Goal: Communication & Community: Answer question/provide support

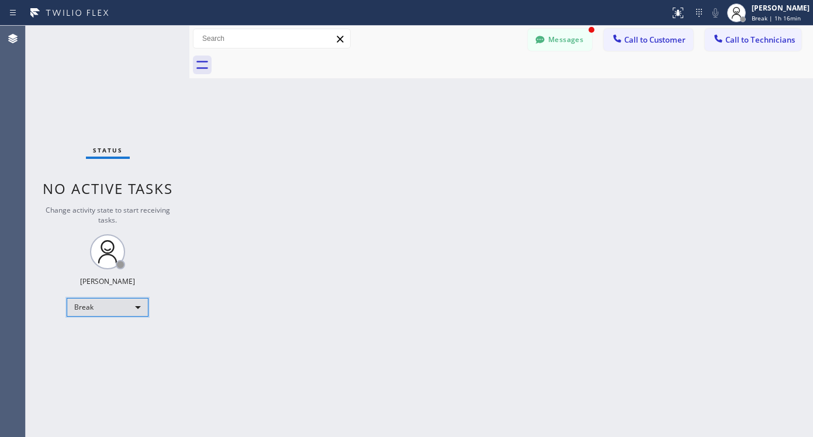
click at [109, 301] on div "Break" at bounding box center [108, 307] width 82 height 19
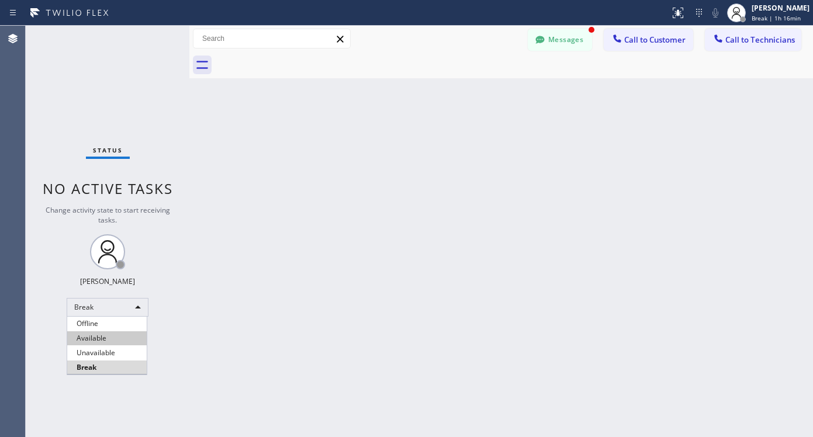
click at [98, 342] on li "Available" at bounding box center [106, 338] width 79 height 14
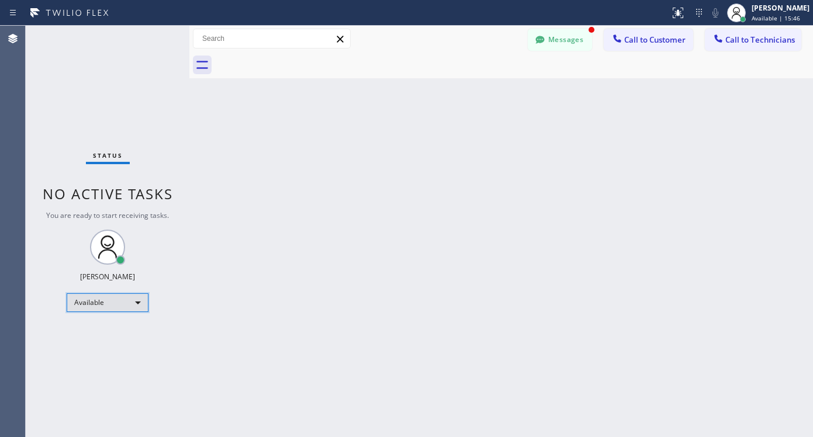
click at [135, 306] on div "Available" at bounding box center [108, 302] width 82 height 19
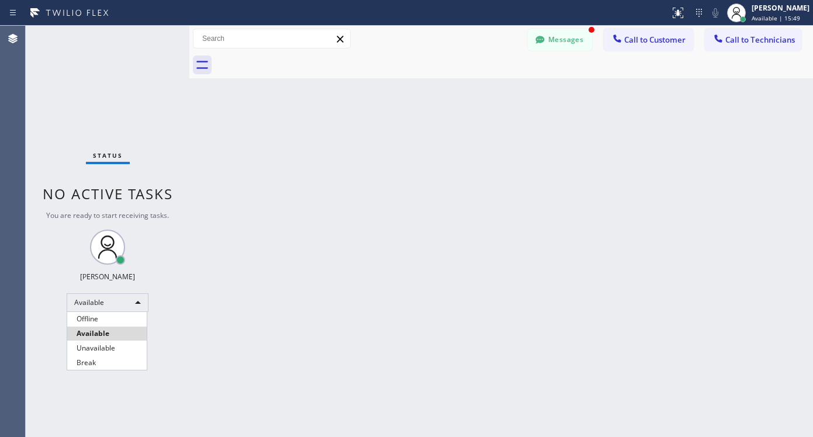
click at [137, 300] on div at bounding box center [406, 218] width 813 height 437
click at [488, 227] on div "Back to Dashboard Change Sender ID Customers Technicians [PERSON_NAME] [DATE] 1…" at bounding box center [500, 231] width 623 height 411
click at [162, 307] on div "Status No active tasks You are ready to start receiving tasks. Lyra Lauderez Av…" at bounding box center [108, 231] width 164 height 411
click at [557, 41] on button "Messages" at bounding box center [560, 40] width 64 height 22
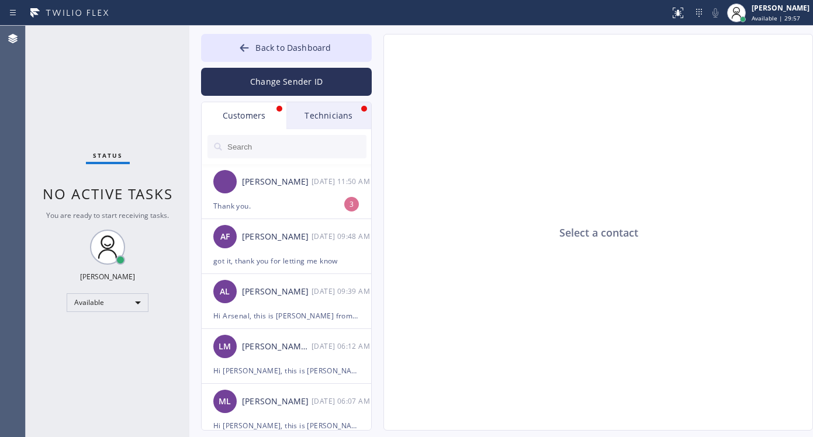
drag, startPoint x: 325, startPoint y: 119, endPoint x: 329, endPoint y: 113, distance: 6.7
click at [325, 118] on div "Technicians" at bounding box center [328, 115] width 85 height 27
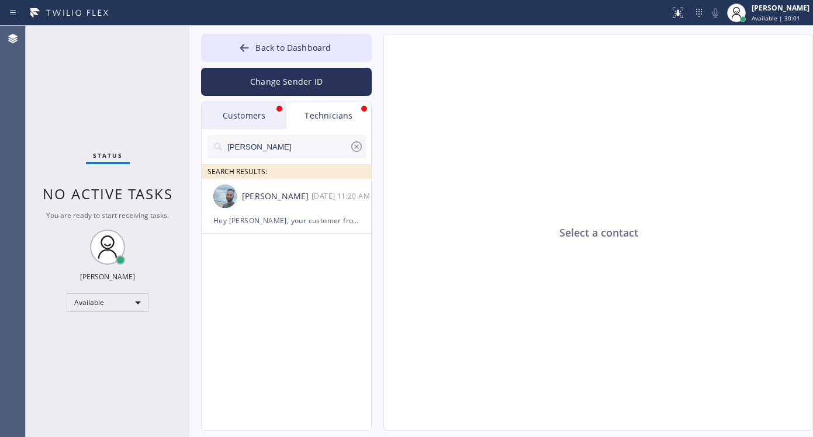
click at [353, 149] on icon at bounding box center [356, 147] width 14 height 14
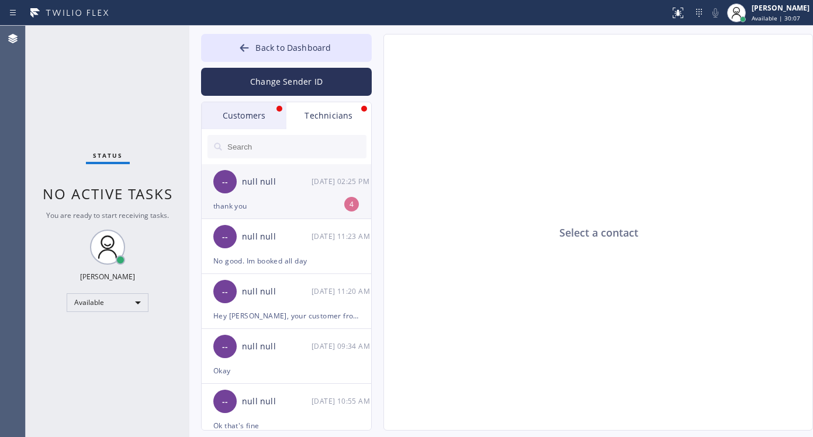
click at [279, 212] on div "thank you" at bounding box center [286, 205] width 146 height 13
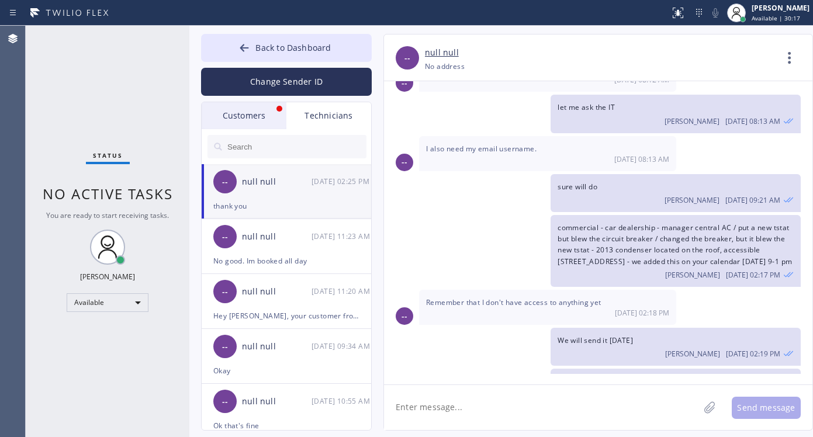
scroll to position [346, 0]
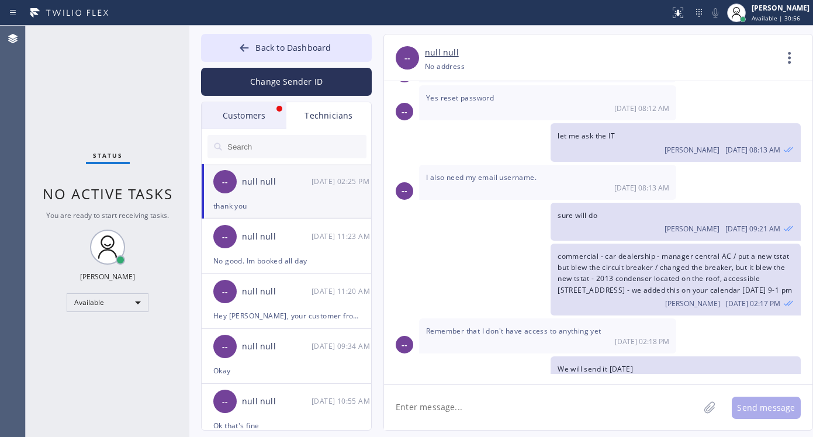
click at [295, 141] on input "text" at bounding box center [296, 146] width 140 height 23
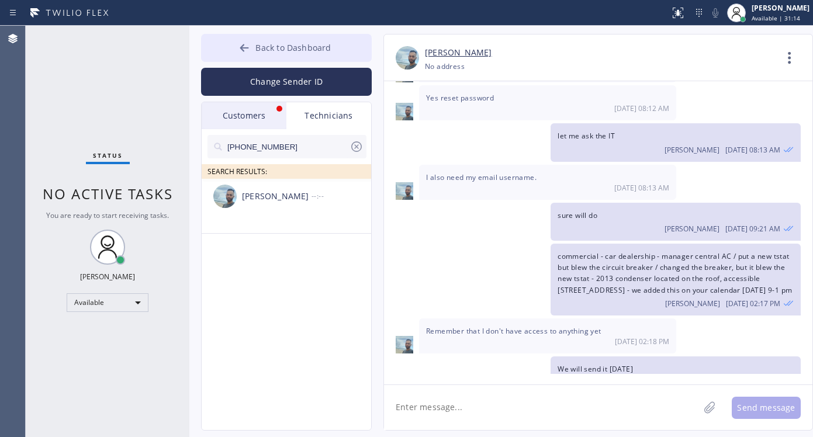
click at [274, 46] on span "Back to Dashboard" at bounding box center [292, 47] width 75 height 11
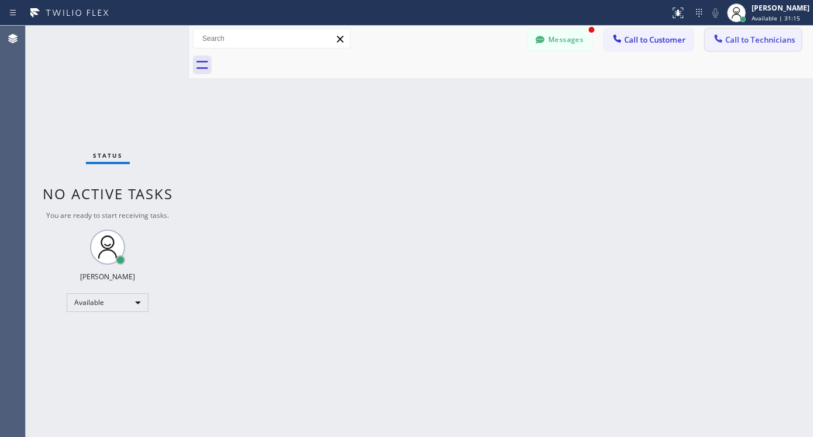
click at [750, 40] on span "Call to Technicians" at bounding box center [760, 39] width 70 height 11
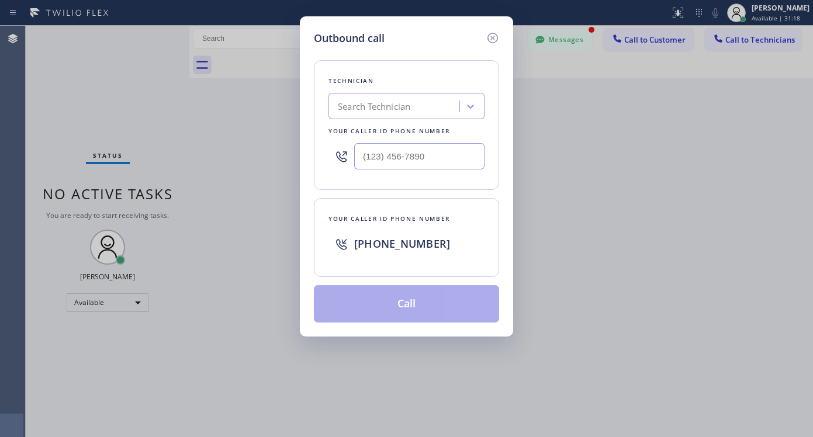
click at [394, 109] on div "Search Technician" at bounding box center [374, 106] width 72 height 13
click at [399, 153] on input "(___) ___-____" at bounding box center [419, 156] width 130 height 26
paste input "347) 319-2492"
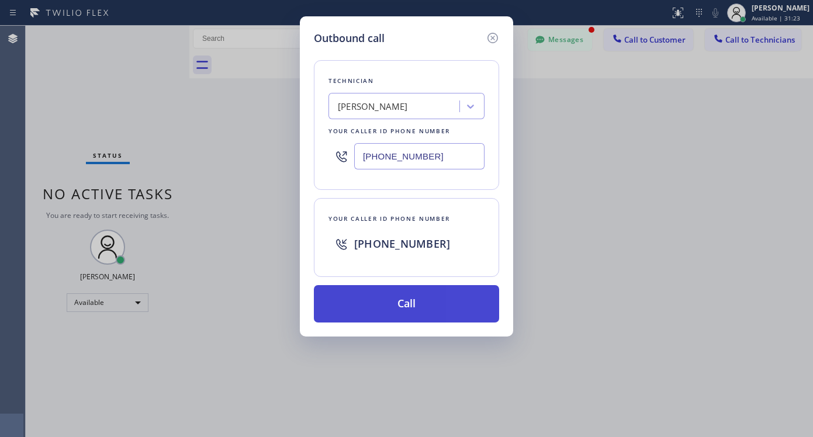
type input "[PHONE_NUMBER]"
click at [394, 302] on button "Call" at bounding box center [406, 303] width 185 height 37
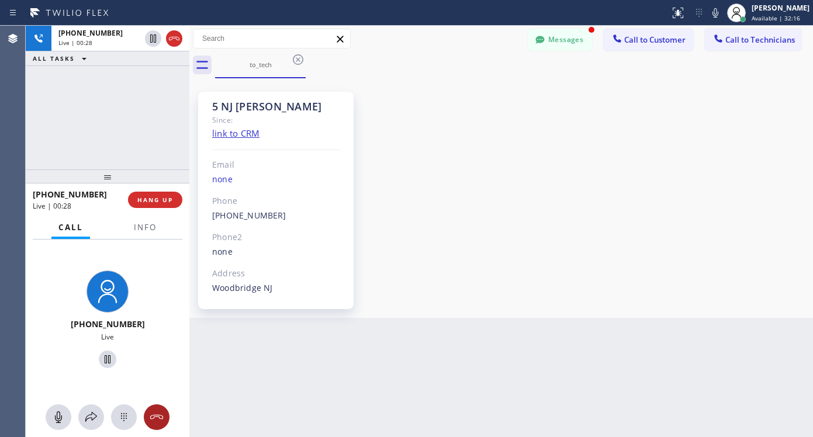
click at [152, 415] on icon at bounding box center [157, 417] width 14 height 14
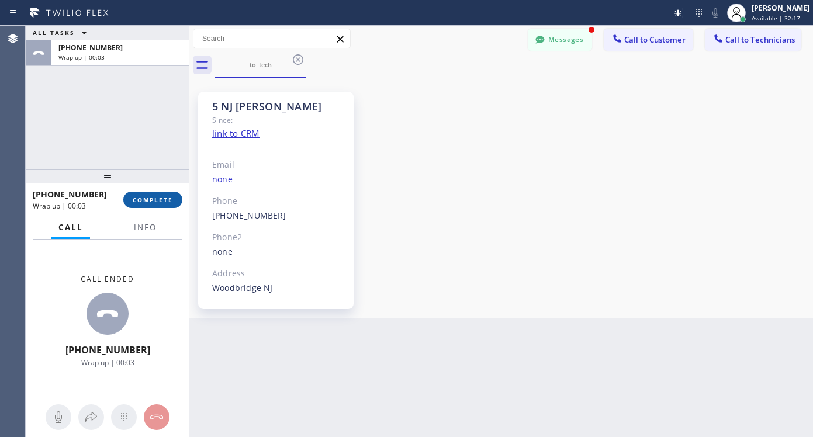
click at [160, 204] on span "COMPLETE" at bounding box center [153, 200] width 40 height 8
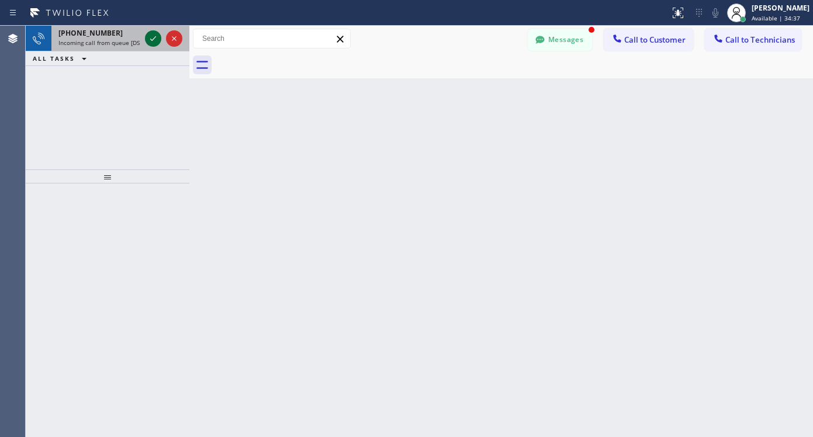
click at [151, 44] on icon at bounding box center [153, 39] width 14 height 14
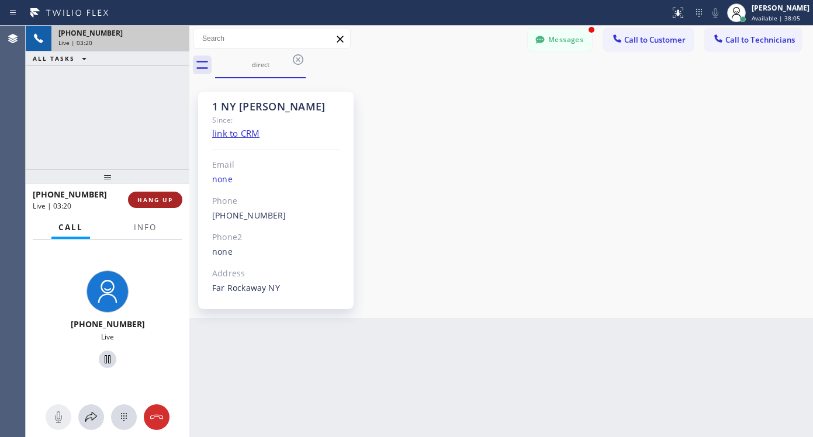
click at [148, 199] on span "HANG UP" at bounding box center [155, 200] width 36 height 8
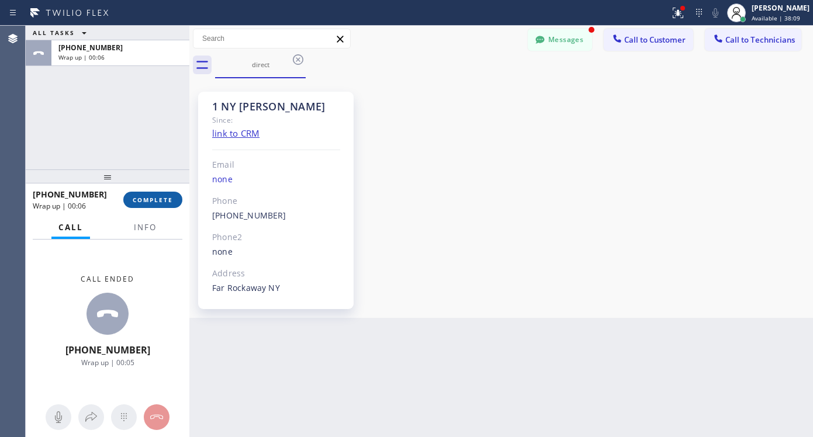
click at [168, 195] on button "COMPLETE" at bounding box center [152, 200] width 59 height 16
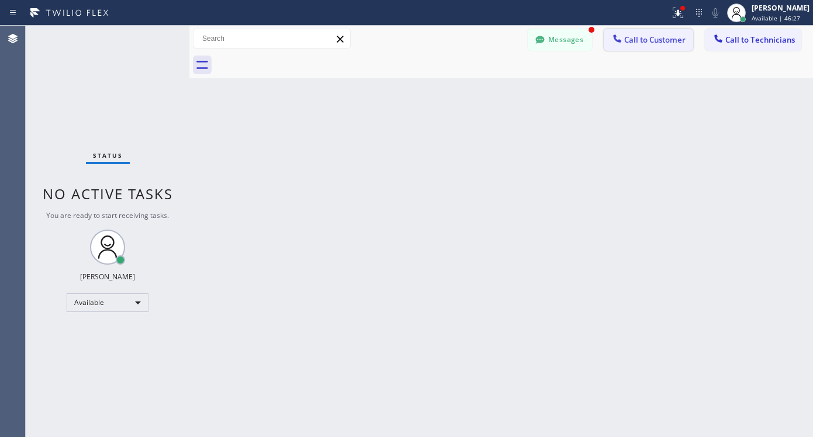
click at [678, 39] on span "Call to Customer" at bounding box center [654, 39] width 61 height 11
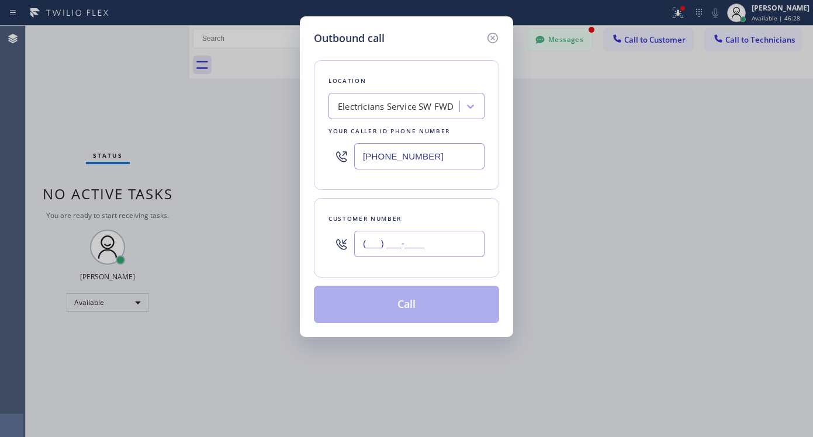
click at [434, 246] on input "(___) ___-____" at bounding box center [419, 244] width 130 height 26
paste input "718) 696-9998"
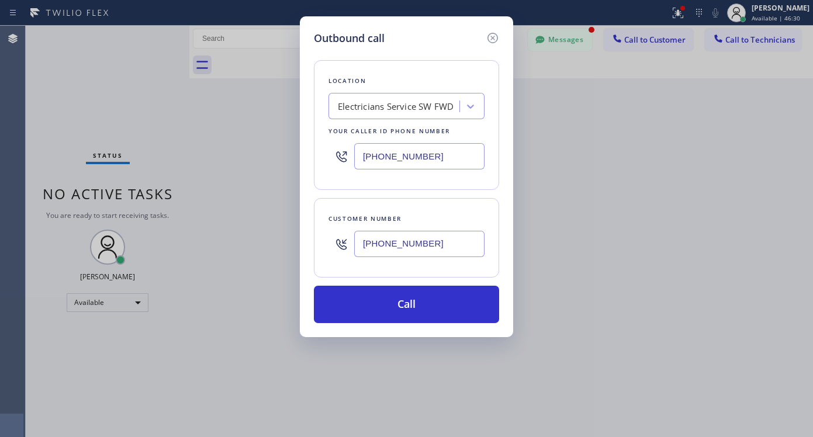
type input "[PHONE_NUMBER]"
click at [409, 105] on div "Electricians Service SW FWD" at bounding box center [396, 106] width 116 height 13
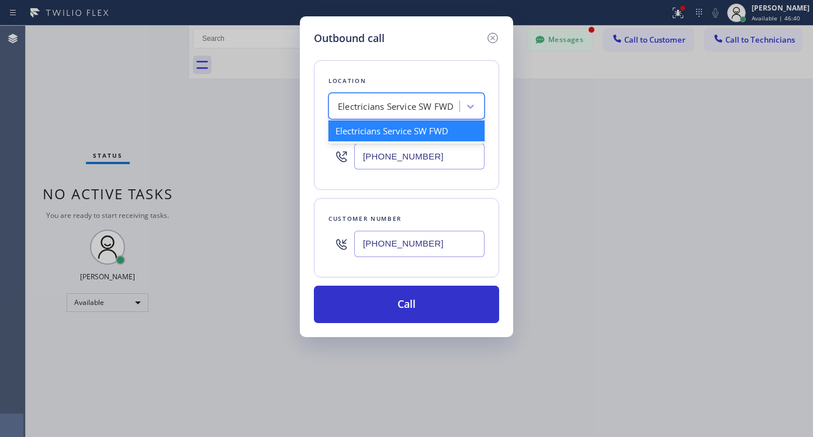
paste input "Flushing Heating and Air Conditioning [PERSON_NAME]"
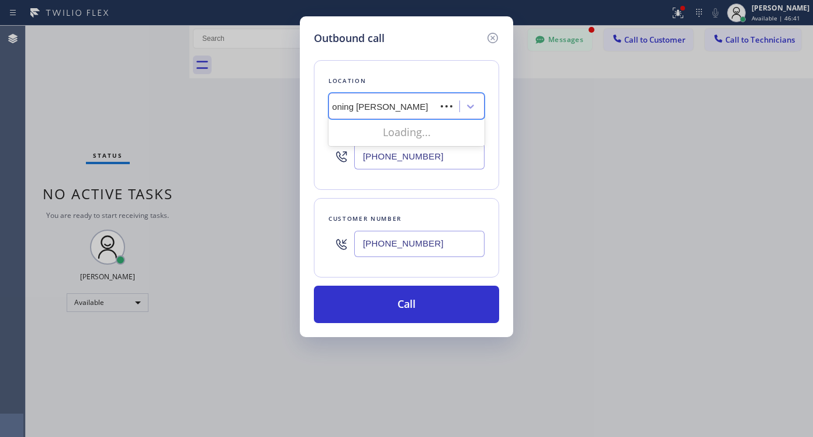
scroll to position [0, 115]
type input "Flushing Heating and Air Conditioning"
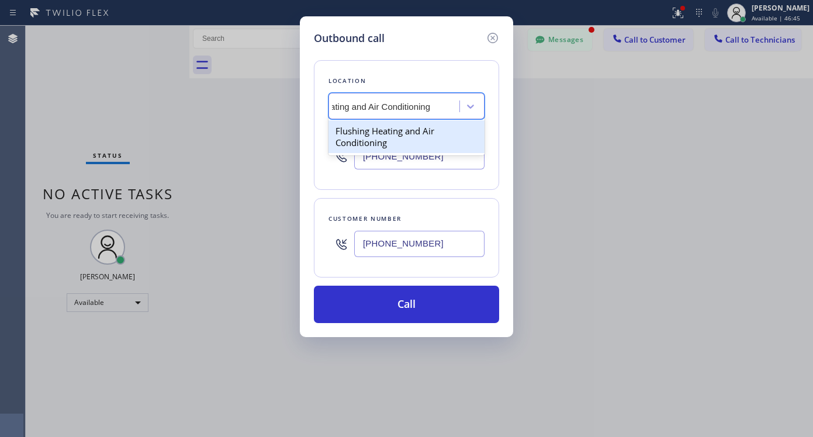
click at [457, 146] on div "Flushing Heating and Air Conditioning" at bounding box center [406, 136] width 156 height 33
type input "[PHONE_NUMBER]"
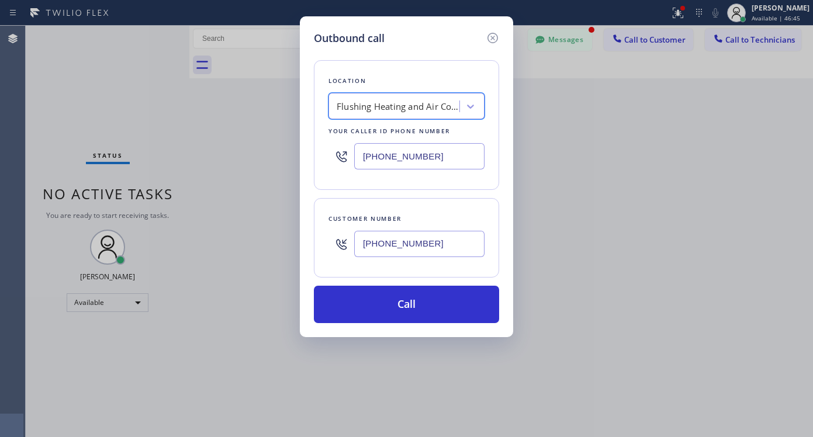
scroll to position [0, 1]
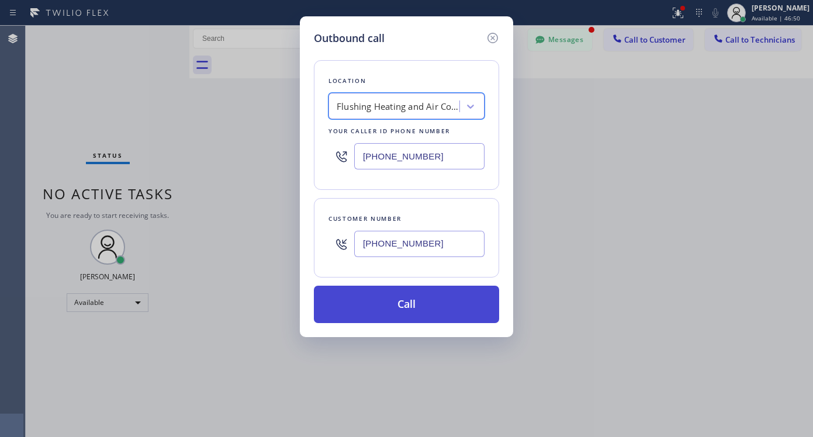
click at [391, 312] on button "Call" at bounding box center [406, 304] width 185 height 37
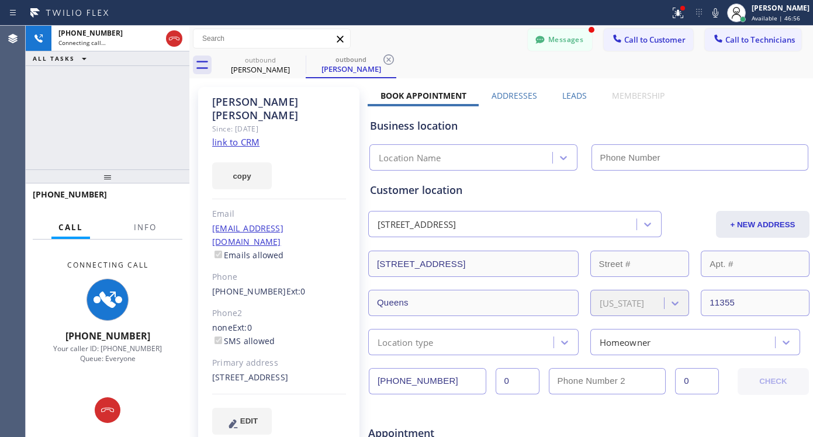
type input "[PHONE_NUMBER]"
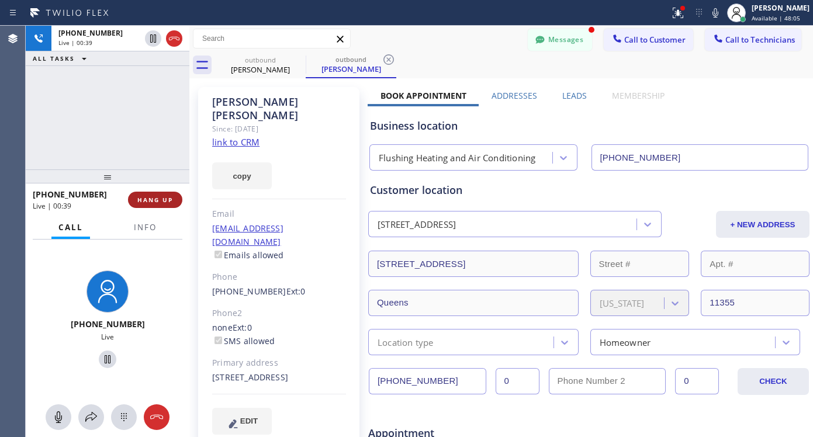
click at [147, 202] on span "HANG UP" at bounding box center [155, 200] width 36 height 8
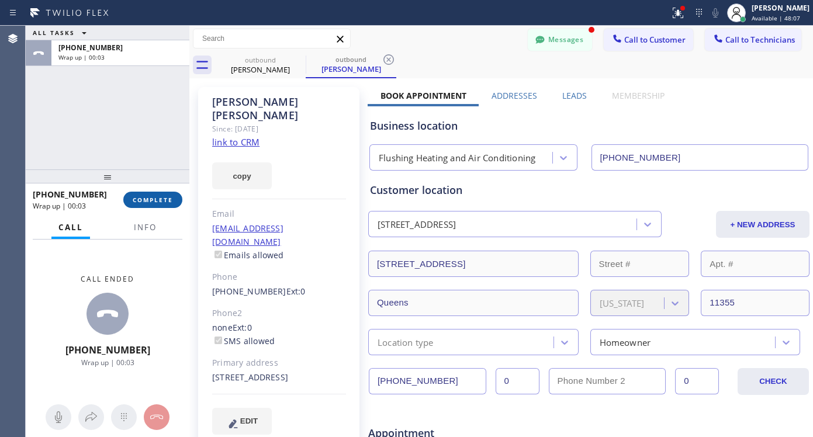
click at [140, 200] on span "COMPLETE" at bounding box center [153, 200] width 40 height 8
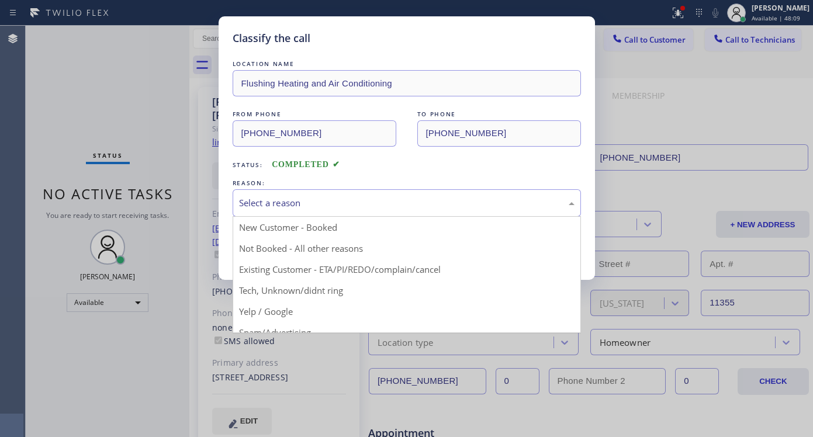
click at [332, 203] on div "Select a reason" at bounding box center [406, 202] width 335 height 13
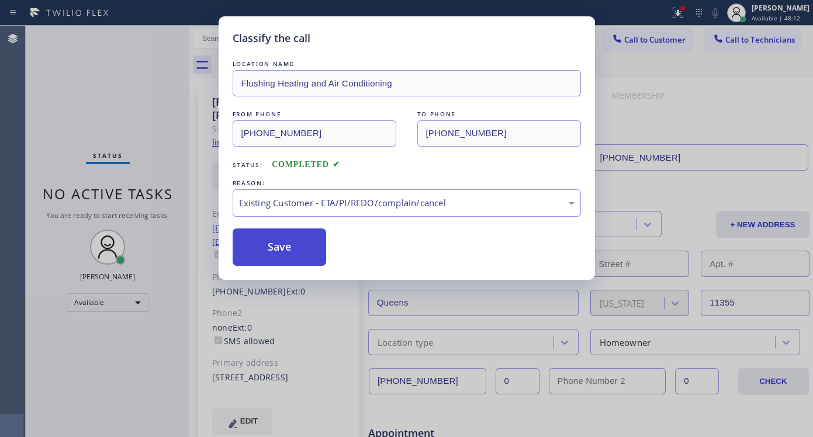
click at [268, 252] on button "Save" at bounding box center [280, 246] width 94 height 37
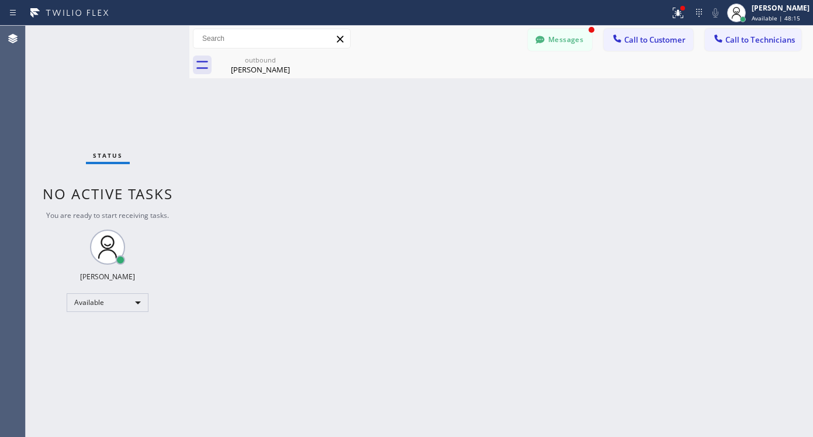
drag, startPoint x: 337, startPoint y: 44, endPoint x: 317, endPoint y: 44, distance: 19.9
click at [337, 44] on icon at bounding box center [340, 39] width 14 height 14
click at [296, 60] on icon at bounding box center [298, 60] width 14 height 14
drag, startPoint x: 567, startPoint y: 45, endPoint x: 556, endPoint y: 49, distance: 12.4
click at [568, 45] on button "Messages" at bounding box center [560, 40] width 64 height 22
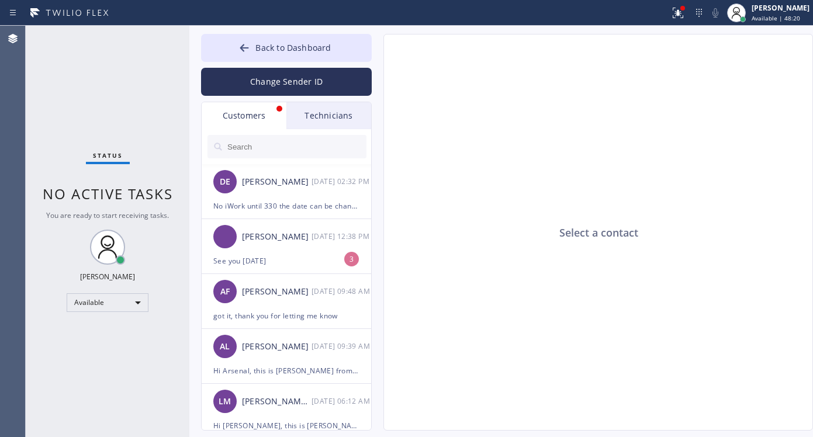
click at [318, 110] on div "Technicians" at bounding box center [328, 115] width 85 height 27
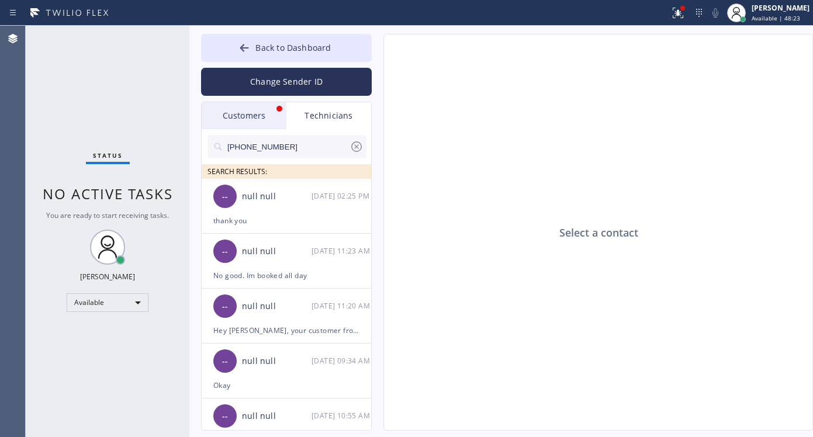
click at [362, 147] on icon at bounding box center [356, 147] width 14 height 14
click at [317, 146] on input "text" at bounding box center [296, 146] width 140 height 23
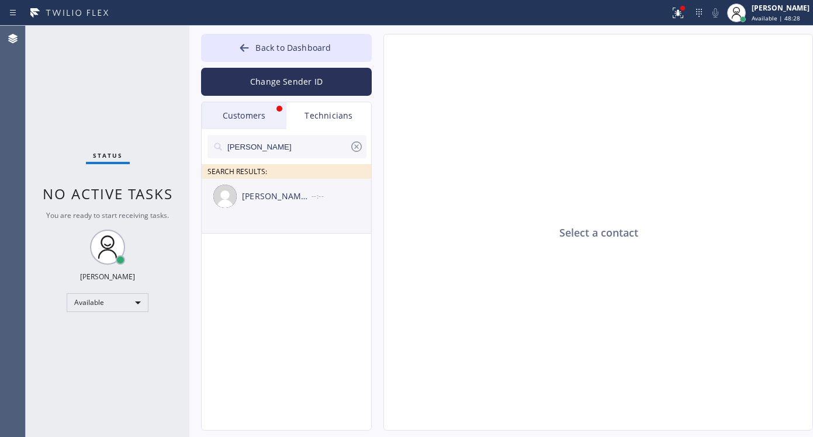
type input "[PERSON_NAME]"
click at [291, 195] on div "[PERSON_NAME] [PERSON_NAME]" at bounding box center [277, 196] width 70 height 13
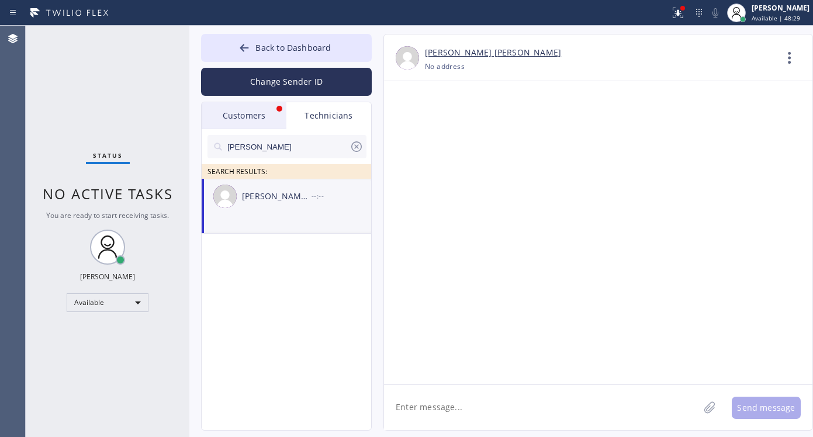
click at [600, 411] on textarea at bounding box center [541, 407] width 315 height 45
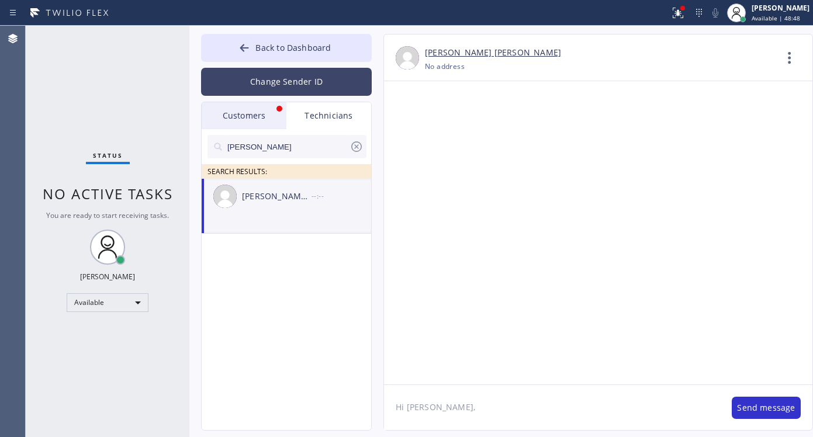
type textarea "Hi [PERSON_NAME],"
click at [297, 83] on button "Change Sender ID" at bounding box center [286, 82] width 171 height 28
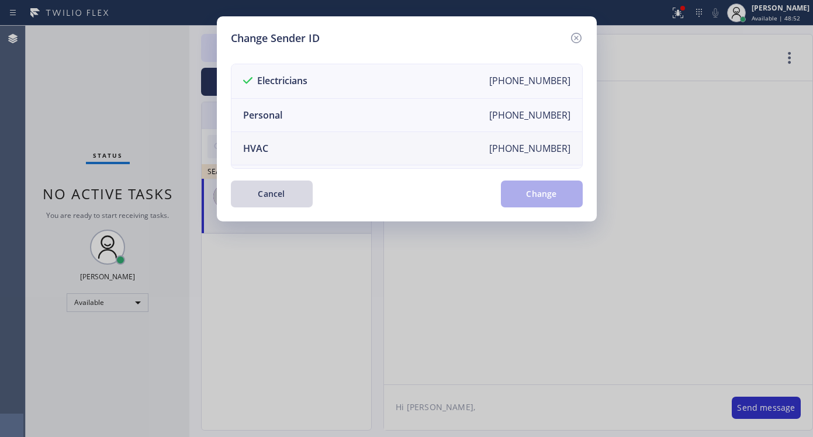
click at [328, 154] on li "HVAC [PHONE_NUMBER]" at bounding box center [406, 148] width 351 height 33
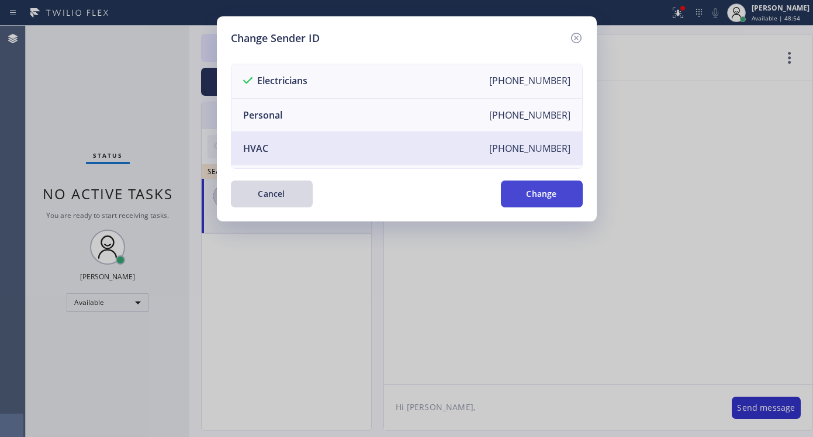
click at [548, 196] on button "Change" at bounding box center [542, 194] width 82 height 27
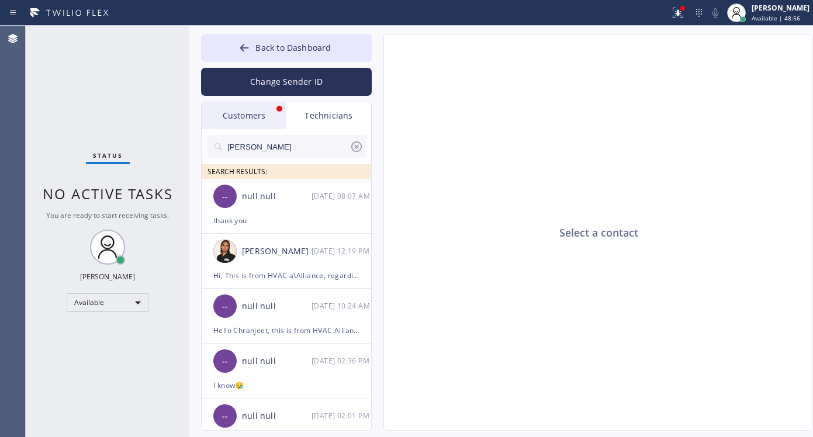
click at [269, 144] on input "[PERSON_NAME]" at bounding box center [287, 146] width 123 height 23
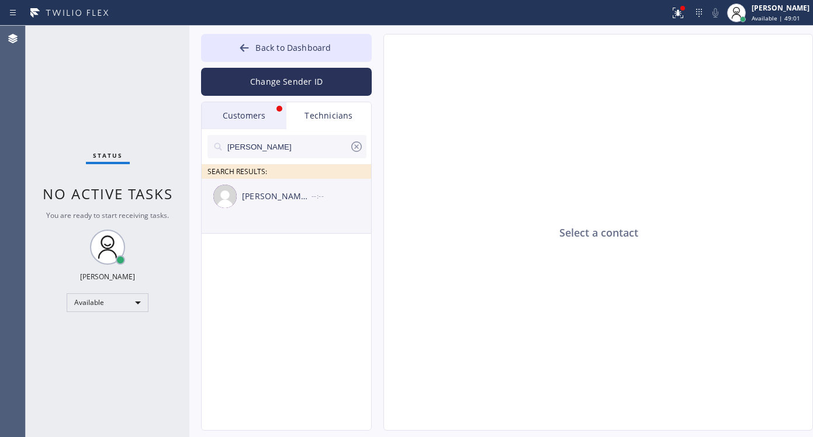
type input "[PERSON_NAME]"
click at [288, 200] on div "[PERSON_NAME] [PERSON_NAME]" at bounding box center [277, 196] width 70 height 13
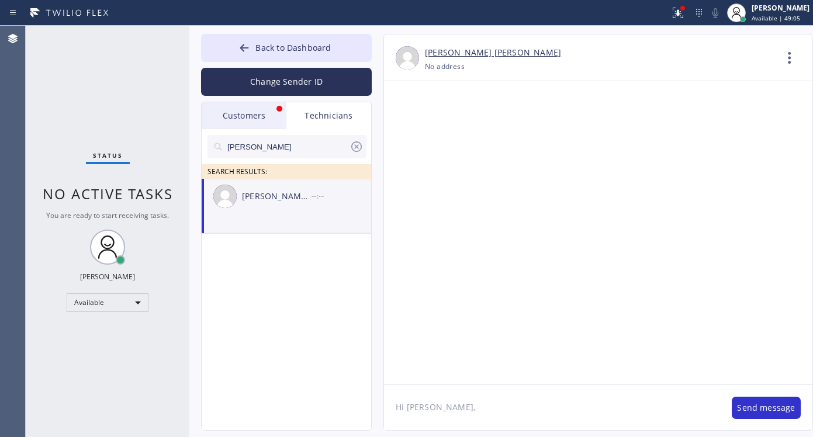
click at [452, 404] on textarea "Hi [PERSON_NAME]," at bounding box center [552, 407] width 336 height 45
click at [357, 146] on icon at bounding box center [356, 146] width 11 height 11
click at [244, 48] on icon at bounding box center [244, 48] width 9 height 8
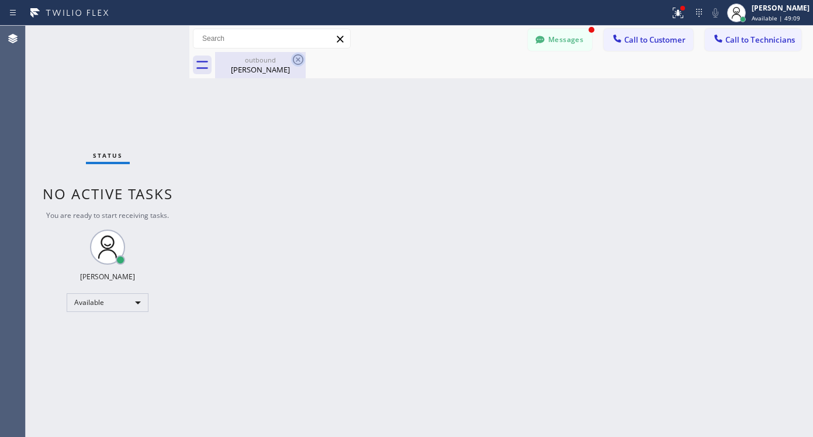
click at [298, 62] on icon at bounding box center [298, 60] width 14 height 14
click at [293, 57] on icon at bounding box center [298, 60] width 14 height 14
click at [296, 60] on icon at bounding box center [298, 60] width 14 height 14
click at [300, 58] on icon at bounding box center [298, 60] width 14 height 14
click at [299, 61] on icon at bounding box center [298, 59] width 11 height 11
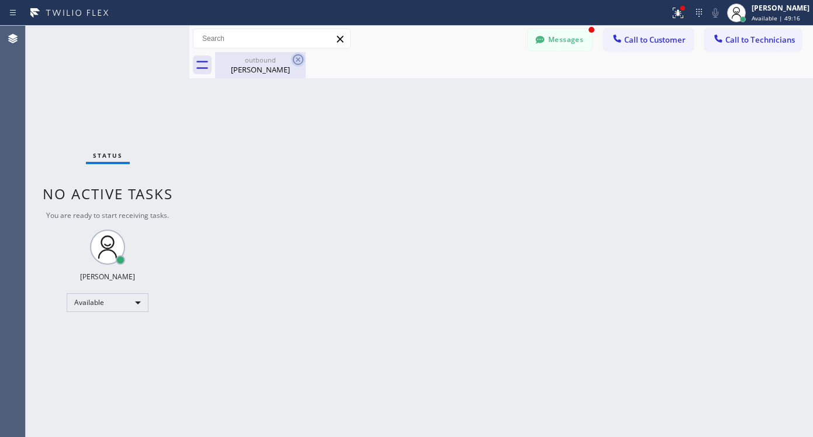
click at [299, 61] on icon at bounding box center [298, 59] width 11 height 11
click at [299, 64] on icon at bounding box center [298, 59] width 11 height 11
click at [291, 70] on div "outbound [PERSON_NAME]" at bounding box center [260, 65] width 91 height 26
click at [289, 66] on div at bounding box center [514, 65] width 598 height 26
click at [560, 41] on button "Messages" at bounding box center [560, 40] width 64 height 22
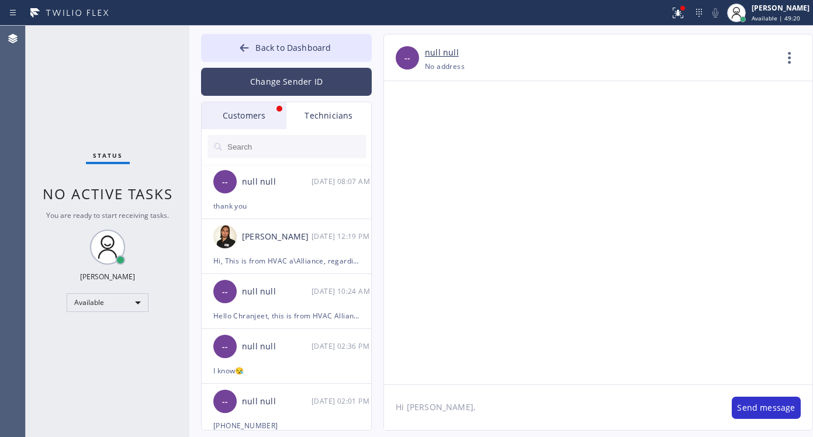
click at [272, 81] on button "Change Sender ID" at bounding box center [286, 82] width 171 height 28
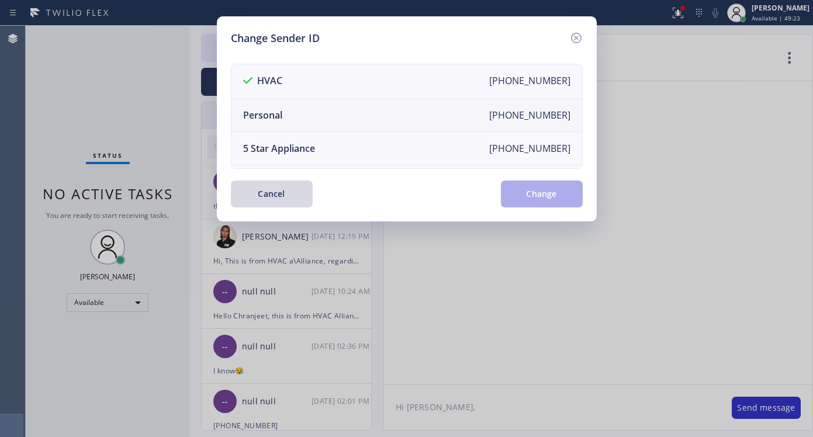
click at [296, 124] on li "Personal [PHONE_NUMBER]" at bounding box center [406, 115] width 351 height 33
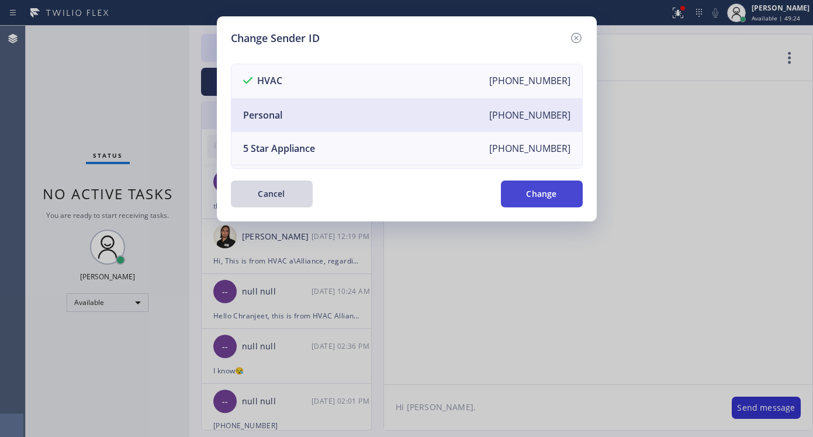
click at [525, 194] on button "Change" at bounding box center [542, 194] width 82 height 27
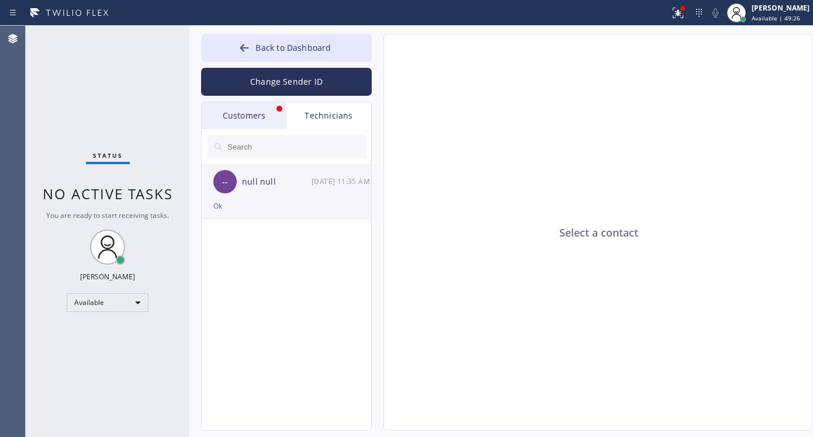
click at [281, 187] on div "null null" at bounding box center [277, 181] width 70 height 13
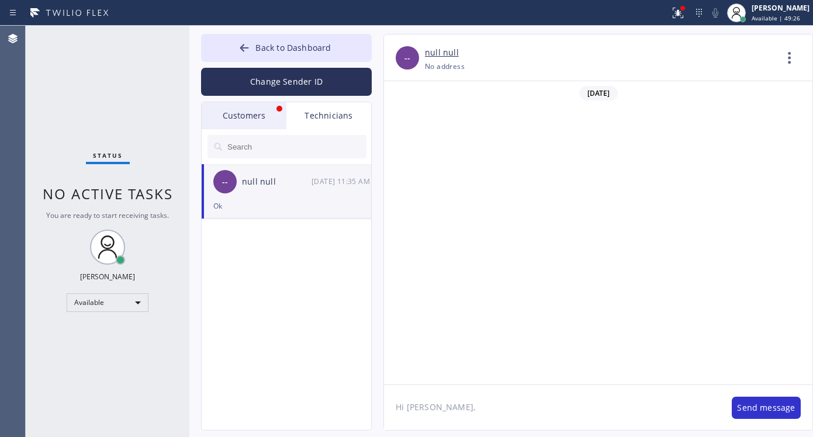
scroll to position [482, 0]
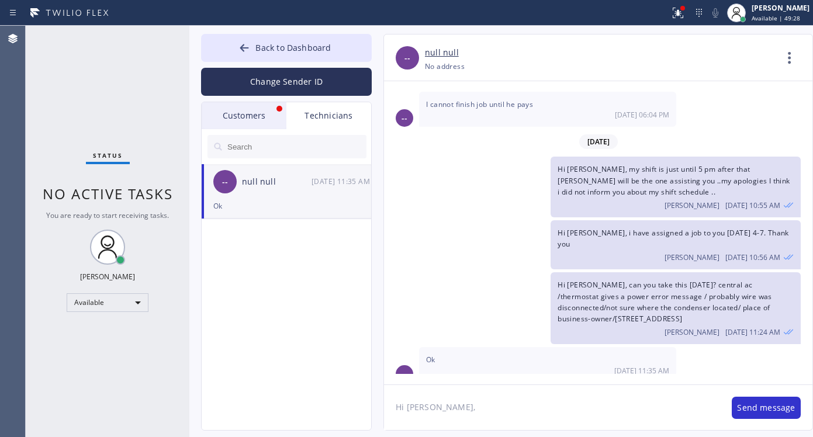
click at [486, 402] on textarea "Hi [PERSON_NAME]," at bounding box center [552, 407] width 336 height 45
type textarea "Hi [PERSON_NAME], I have already sent the Payment link to [PERSON_NAME]."
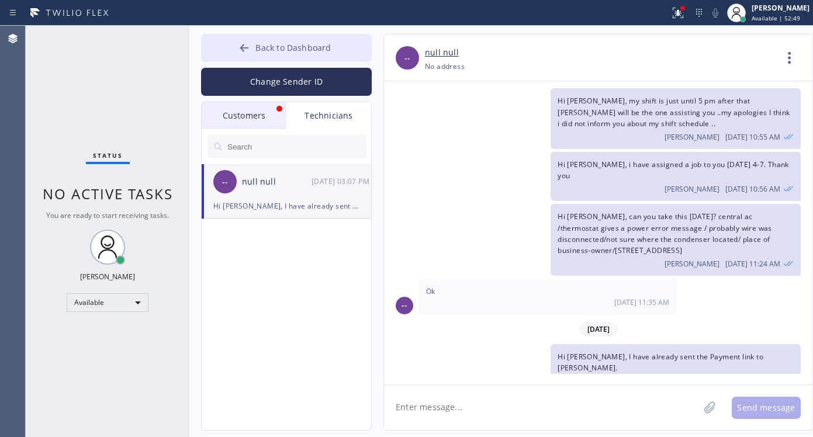
click at [253, 57] on button "Back to Dashboard" at bounding box center [286, 48] width 171 height 28
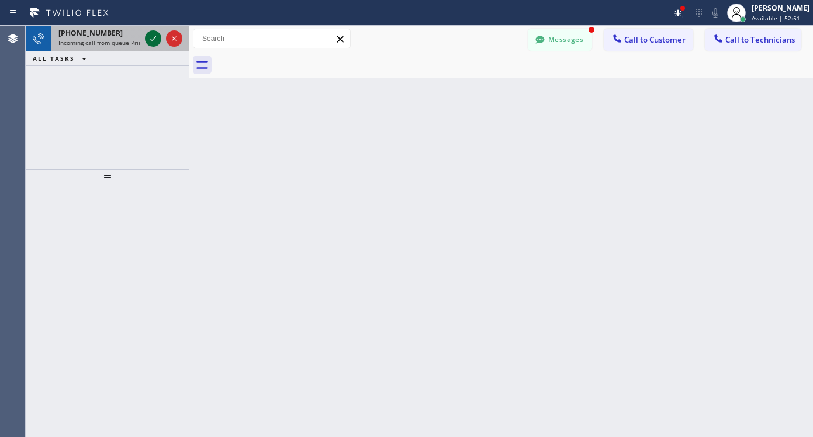
click at [151, 42] on icon at bounding box center [153, 39] width 14 height 14
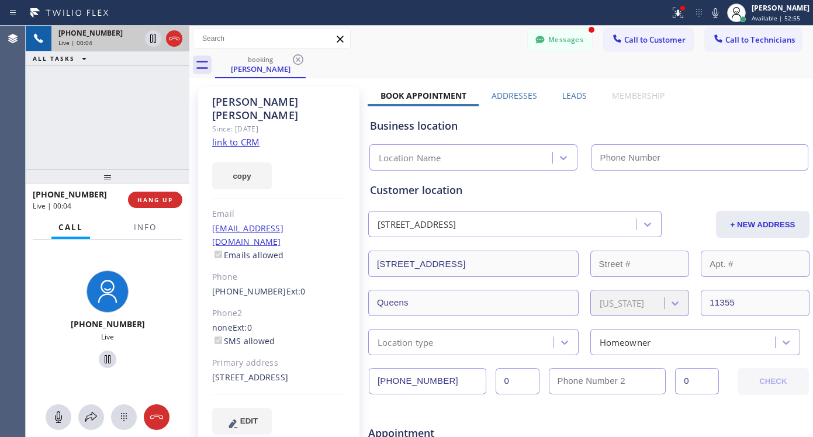
type input "[PHONE_NUMBER]"
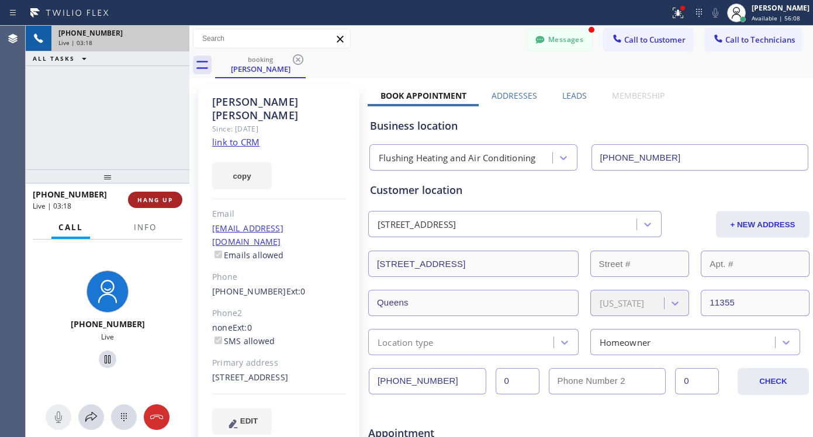
click at [164, 200] on span "HANG UP" at bounding box center [155, 200] width 36 height 8
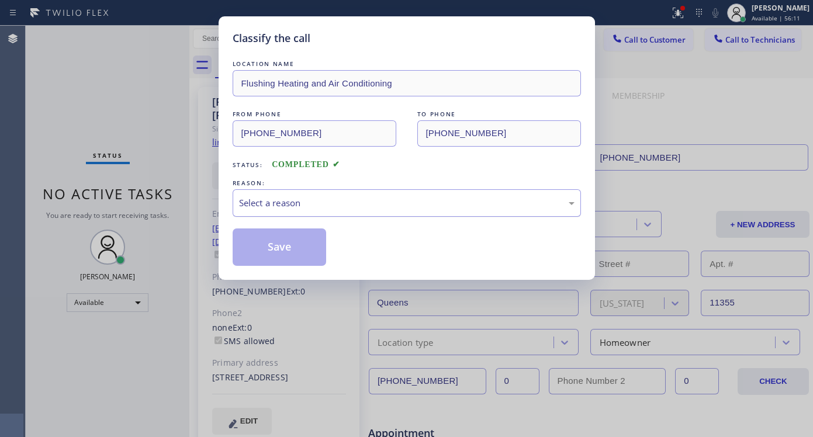
click at [293, 207] on div "Select a reason" at bounding box center [406, 202] width 335 height 13
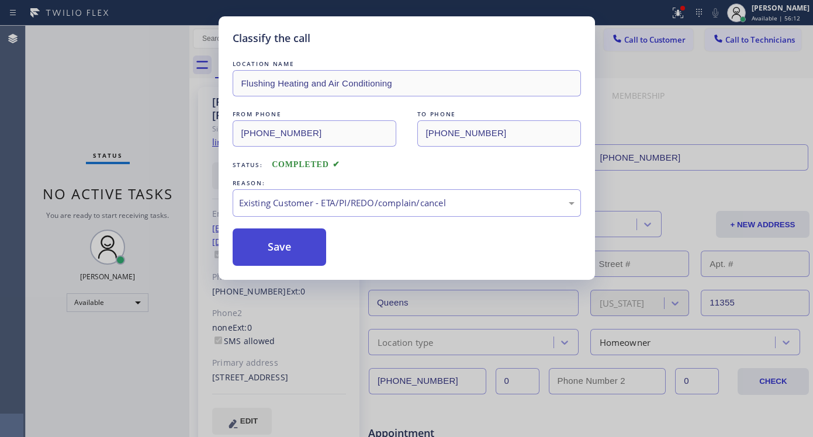
click at [281, 251] on button "Save" at bounding box center [280, 246] width 94 height 37
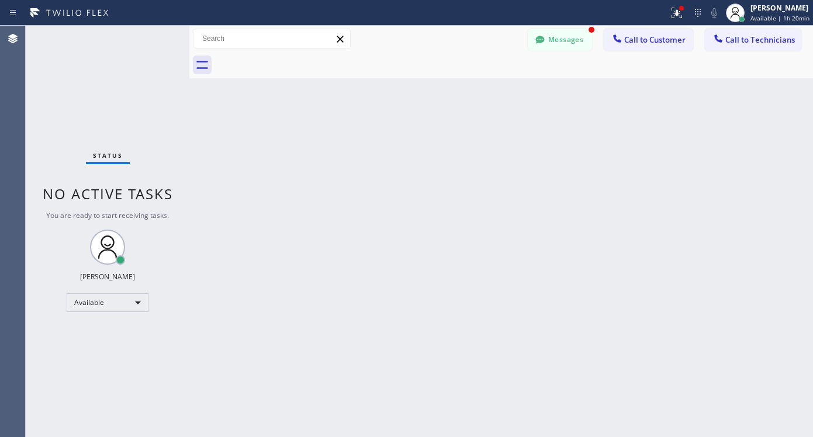
click at [119, 289] on div "Status No active tasks You are ready to start receiving tasks. Lyra Lauderez Av…" at bounding box center [108, 231] width 164 height 411
click at [122, 304] on div "Available" at bounding box center [108, 302] width 82 height 19
drag, startPoint x: 96, startPoint y: 361, endPoint x: 62, endPoint y: 366, distance: 35.0
click at [95, 361] on li "Break" at bounding box center [106, 363] width 79 height 14
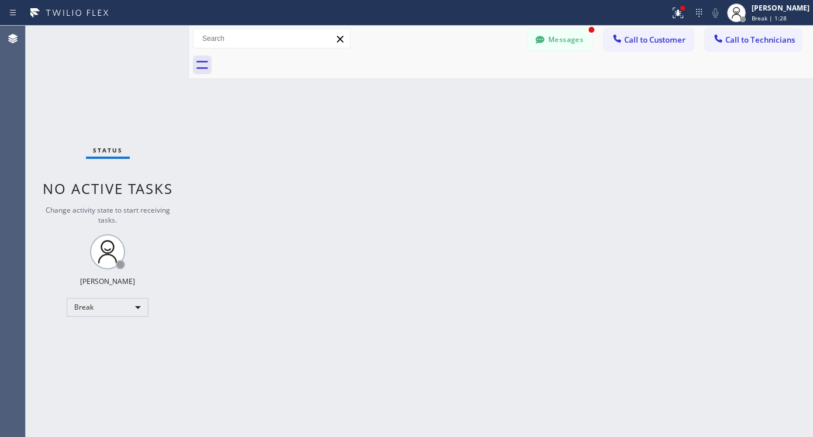
click at [355, 188] on div "Back to Dashboard Change Sender ID Customers Technicians AC [PERSON_NAME] [DATE…" at bounding box center [500, 231] width 623 height 411
click at [566, 44] on button "Messages" at bounding box center [560, 40] width 64 height 22
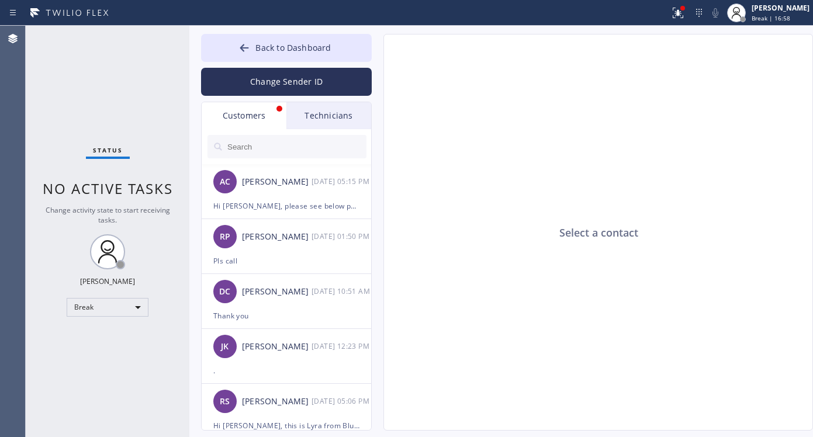
click at [263, 116] on div "Customers" at bounding box center [244, 115] width 85 height 27
click at [285, 77] on button "Change Sender ID" at bounding box center [286, 82] width 171 height 28
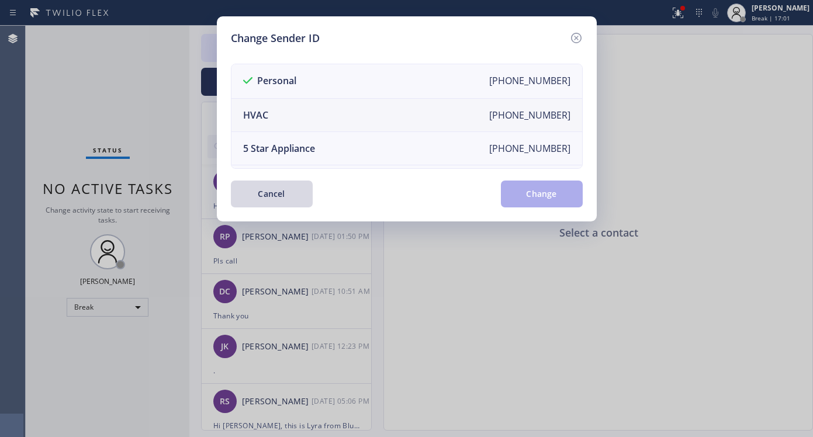
click at [288, 104] on li "HVAC [PHONE_NUMBER]" at bounding box center [406, 115] width 351 height 33
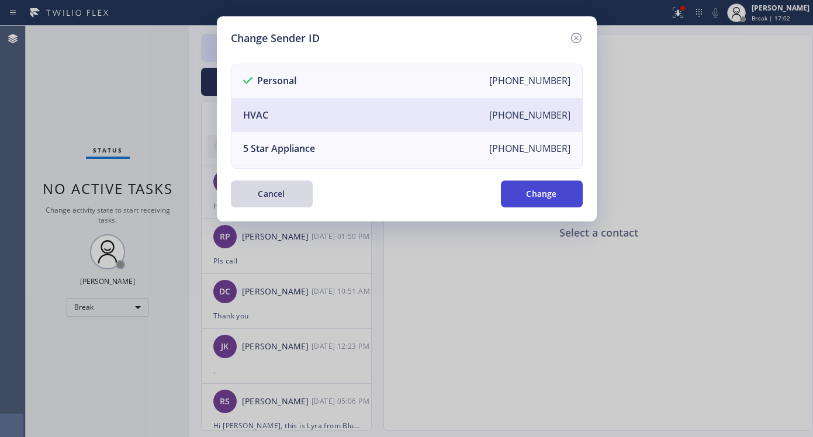
click at [531, 190] on button "Change" at bounding box center [542, 194] width 82 height 27
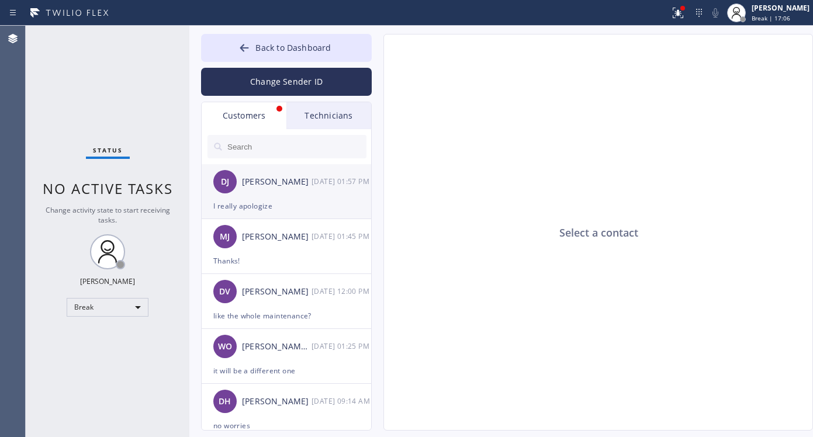
click at [258, 213] on div "I really apologize" at bounding box center [286, 205] width 146 height 13
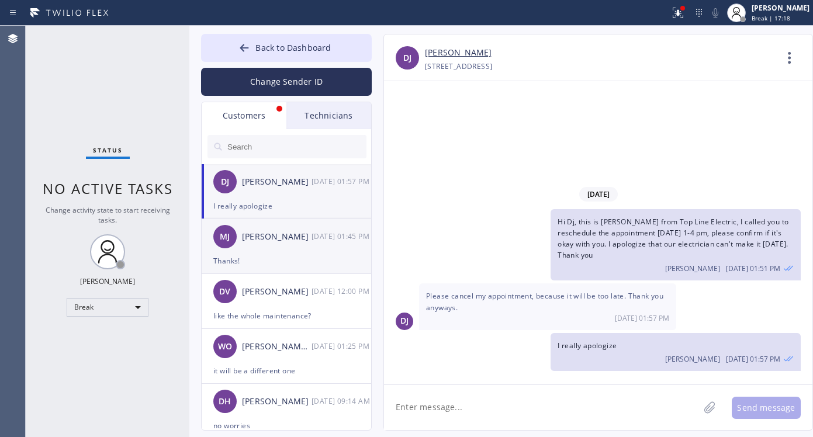
click at [275, 257] on div "Thanks!" at bounding box center [286, 260] width 146 height 13
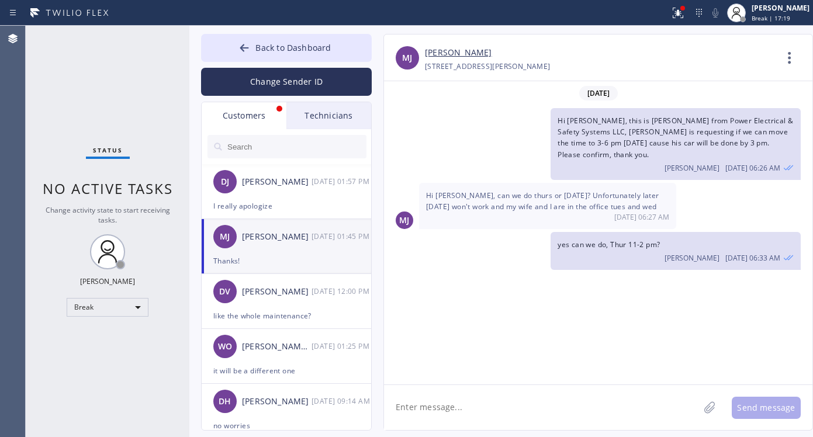
scroll to position [870, 0]
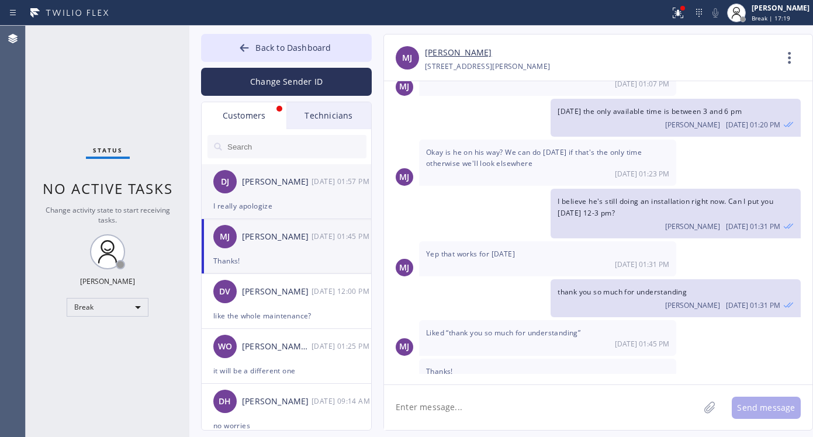
click at [261, 186] on div "[PERSON_NAME]" at bounding box center [277, 181] width 70 height 13
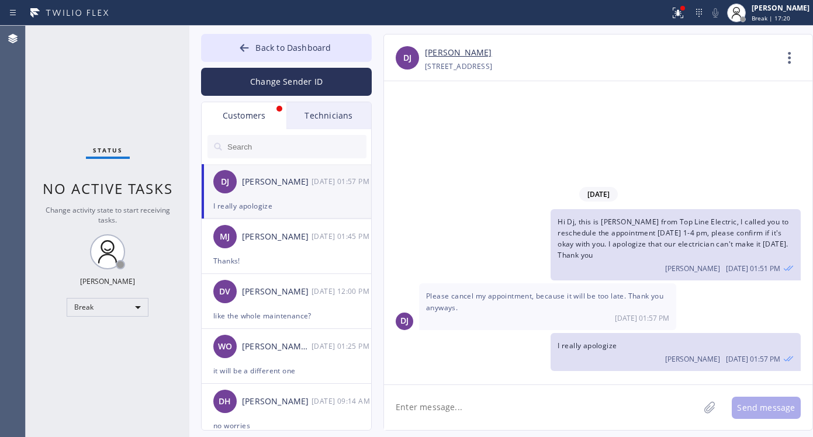
scroll to position [0, 0]
click at [543, 403] on textarea at bounding box center [541, 407] width 315 height 45
click at [240, 120] on div "Customers" at bounding box center [244, 115] width 85 height 27
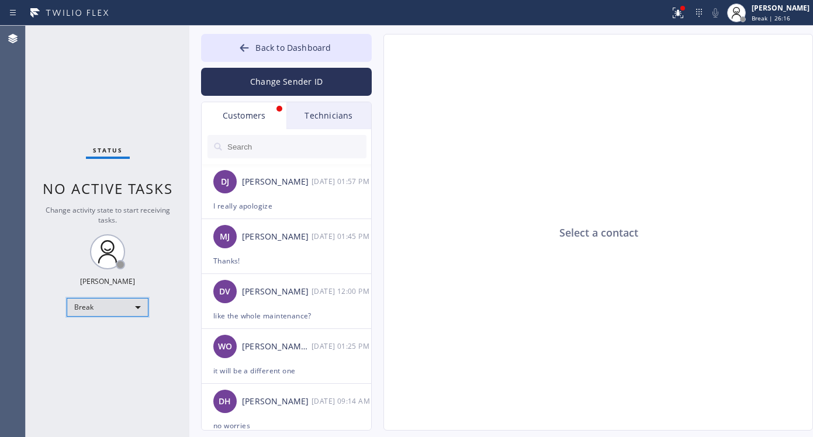
click at [122, 302] on div "Break" at bounding box center [108, 307] width 82 height 19
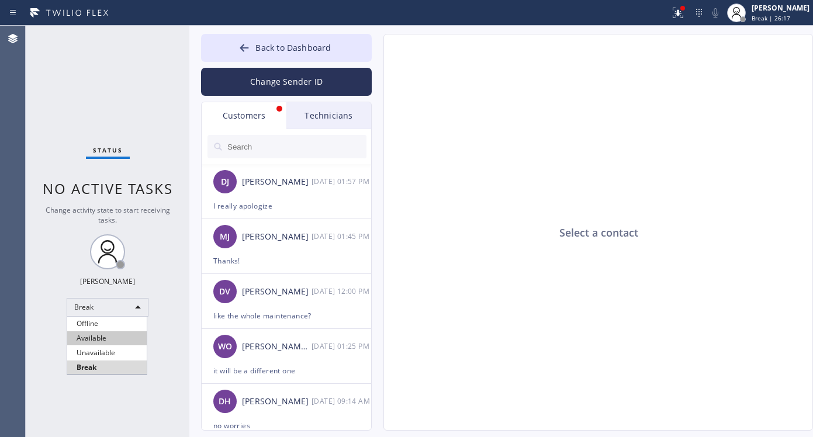
click at [98, 340] on li "Available" at bounding box center [106, 338] width 79 height 14
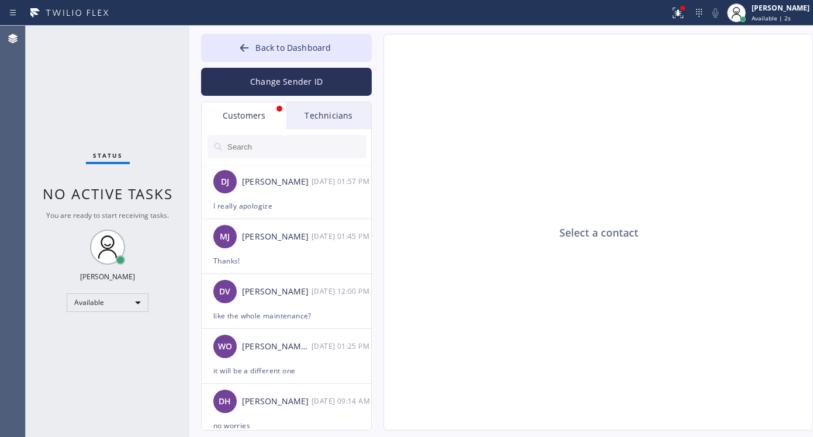
click at [259, 119] on div "Customers" at bounding box center [244, 115] width 85 height 27
click at [255, 113] on div "Customers" at bounding box center [244, 115] width 85 height 27
click at [248, 50] on icon at bounding box center [244, 48] width 12 height 12
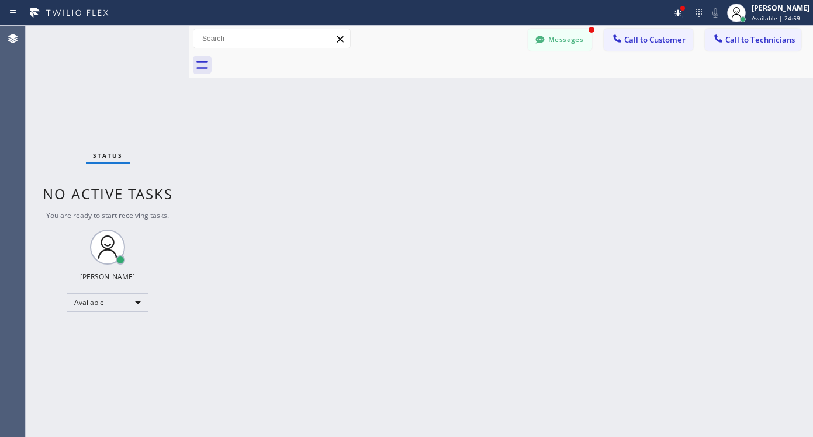
click at [258, 268] on div "Back to Dashboard Change Sender ID Customers Technicians DJ [PERSON_NAME] [DATE…" at bounding box center [500, 231] width 623 height 411
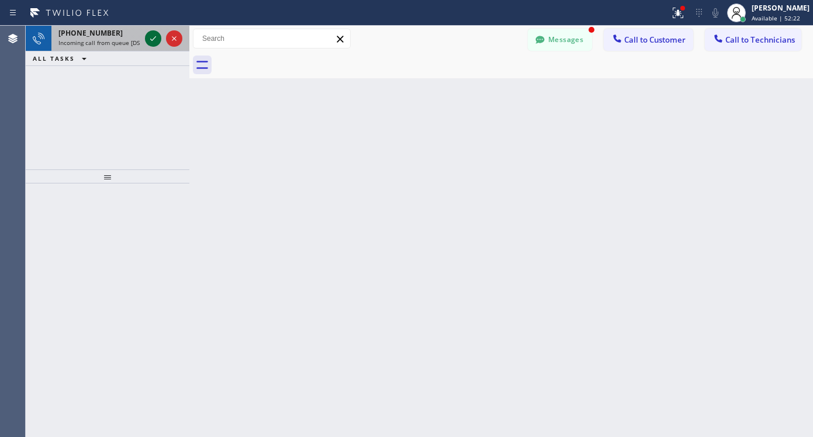
click at [157, 37] on icon at bounding box center [153, 39] width 14 height 14
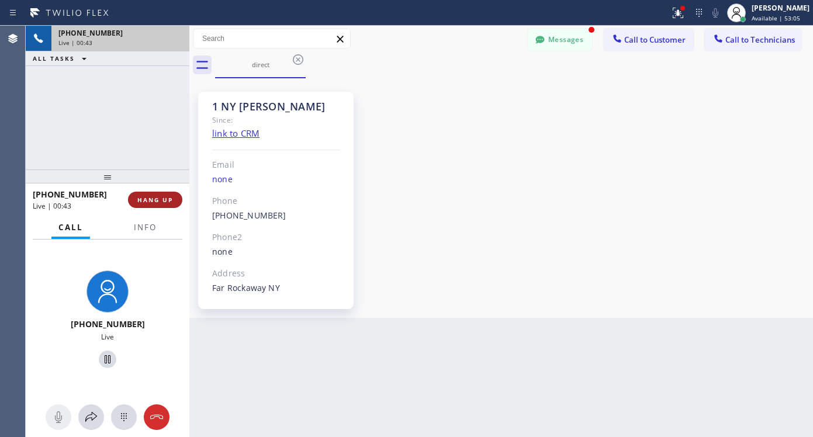
click at [167, 201] on span "HANG UP" at bounding box center [155, 200] width 36 height 8
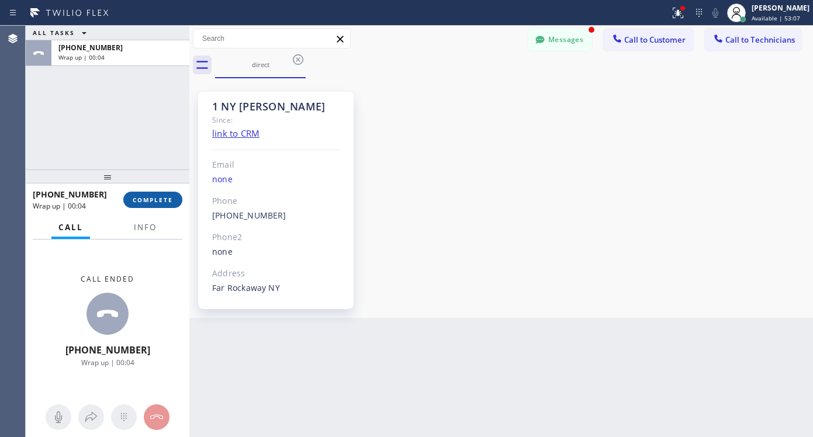
click at [140, 201] on span "COMPLETE" at bounding box center [153, 200] width 40 height 8
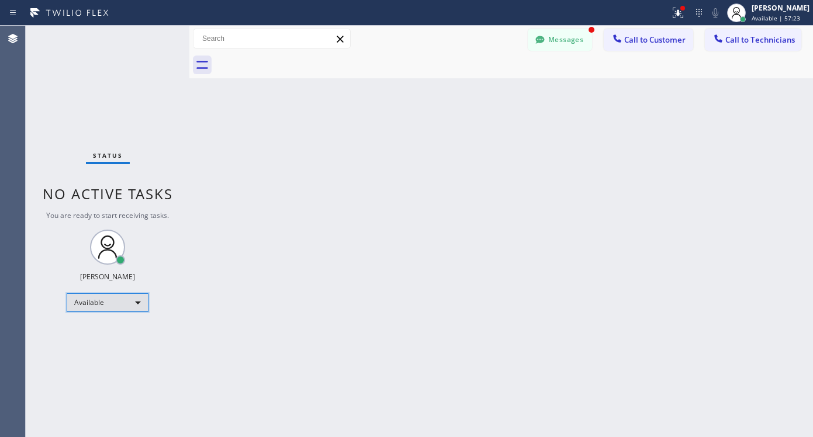
click at [120, 302] on div "Available" at bounding box center [108, 302] width 82 height 19
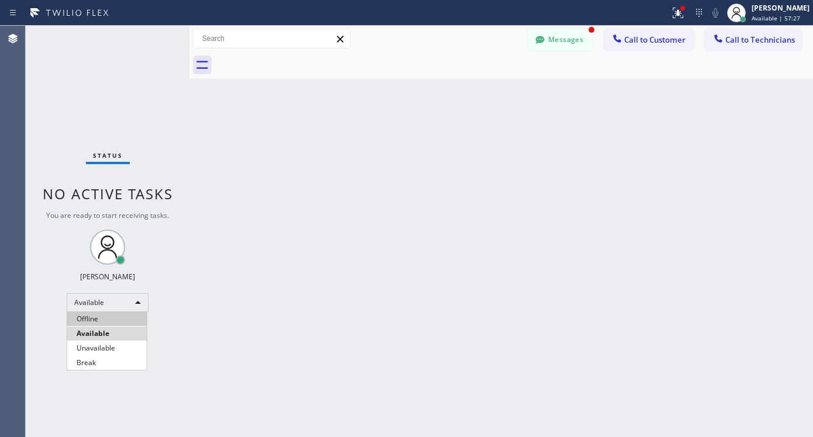
click at [88, 316] on li "Offline" at bounding box center [106, 319] width 79 height 14
